Goal: Task Accomplishment & Management: Use online tool/utility

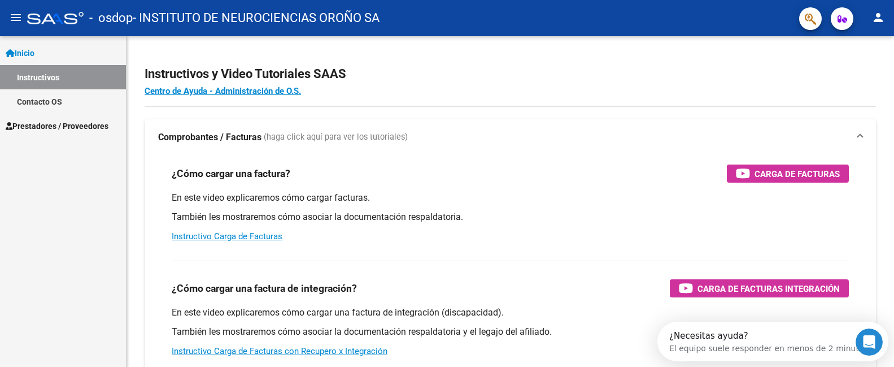
click at [46, 128] on span "Prestadores / Proveedores" at bounding box center [57, 126] width 103 height 12
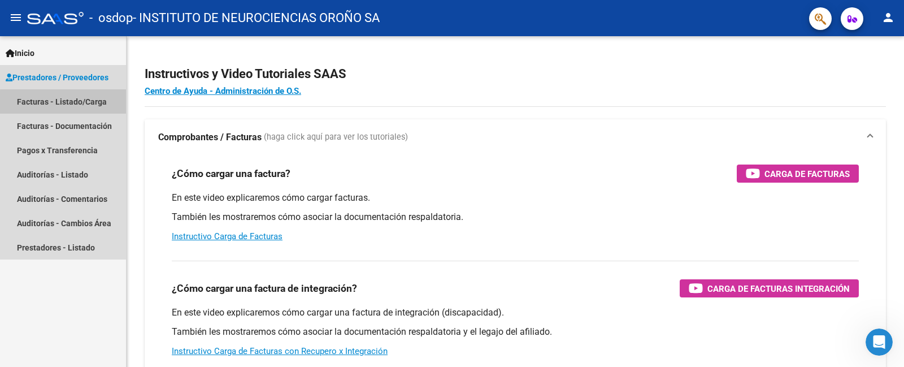
click at [79, 103] on link "Facturas - Listado/Carga" at bounding box center [63, 101] width 126 height 24
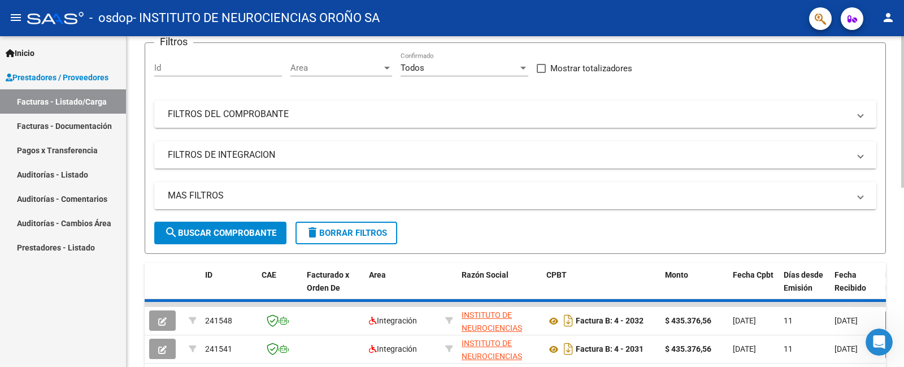
scroll to position [205, 0]
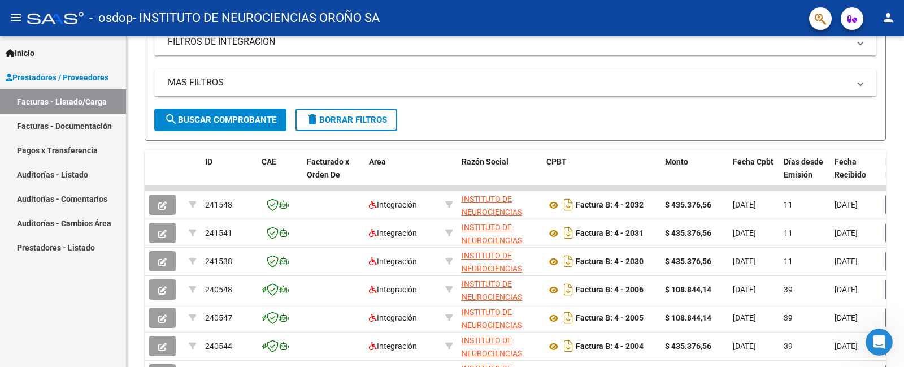
click at [77, 127] on link "Facturas - Documentación" at bounding box center [63, 126] width 126 height 24
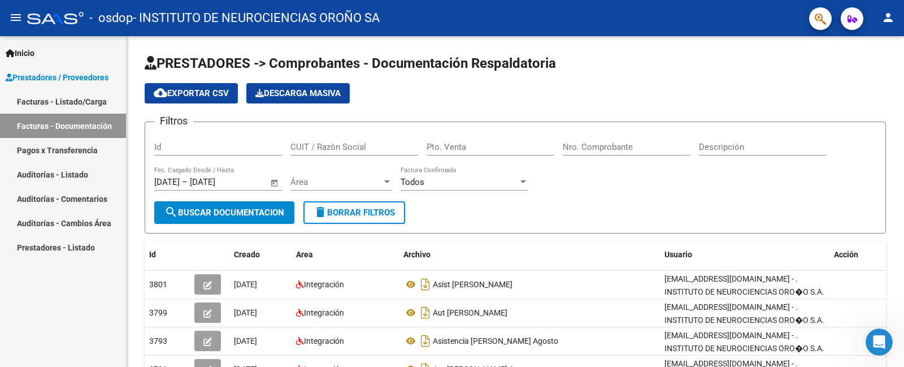
click at [55, 102] on link "Facturas - Listado/Carga" at bounding box center [63, 101] width 126 height 24
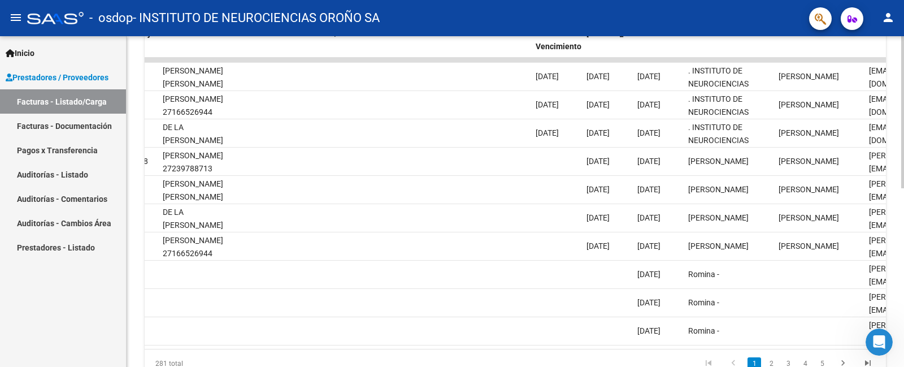
scroll to position [0, 1641]
